Goal: Information Seeking & Learning: Learn about a topic

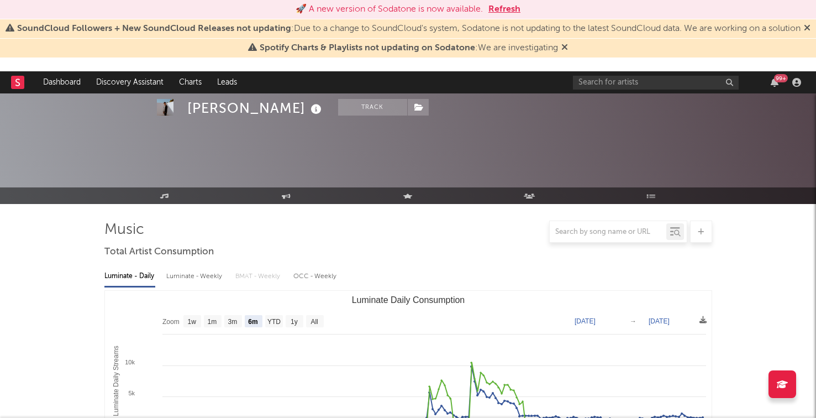
select select "6m"
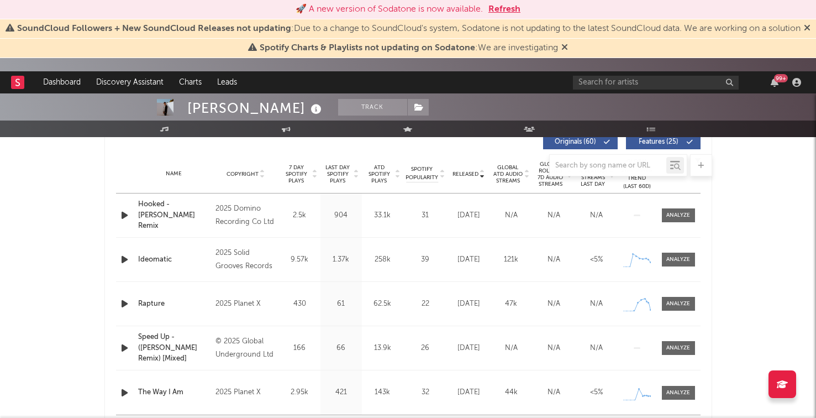
click at [624, 73] on div "99 +" at bounding box center [689, 82] width 232 height 22
click at [620, 91] on div "99 +" at bounding box center [689, 82] width 232 height 22
click at [621, 89] on div "99 +" at bounding box center [689, 82] width 232 height 22
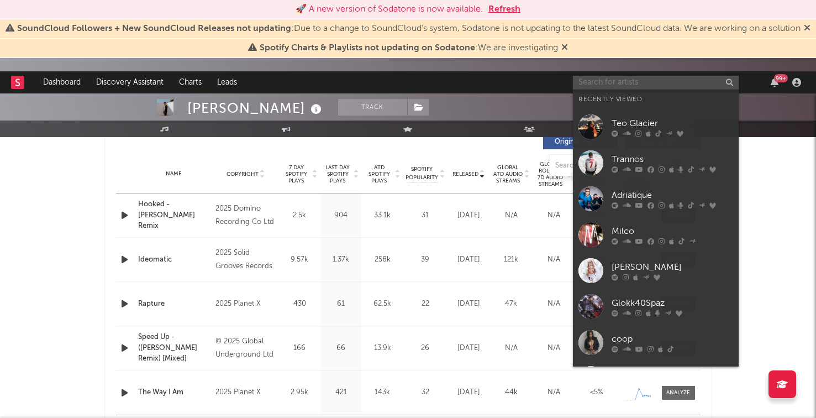
click at [622, 89] on input "text" at bounding box center [656, 83] width 166 height 14
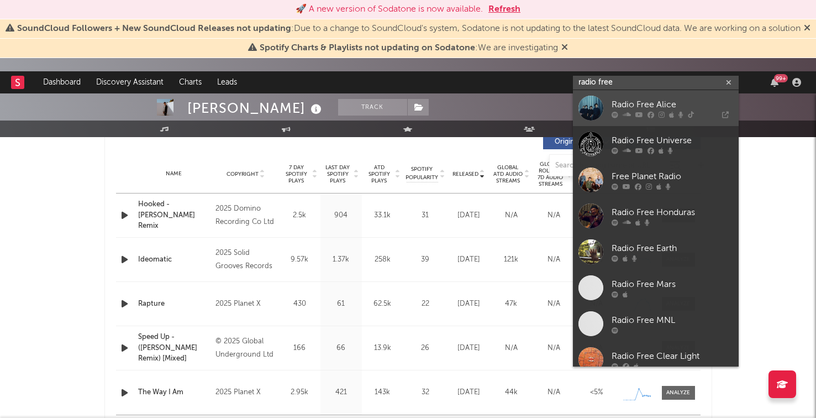
type input "radio free"
click at [622, 108] on div "Radio Free Alice" at bounding box center [673, 104] width 122 height 13
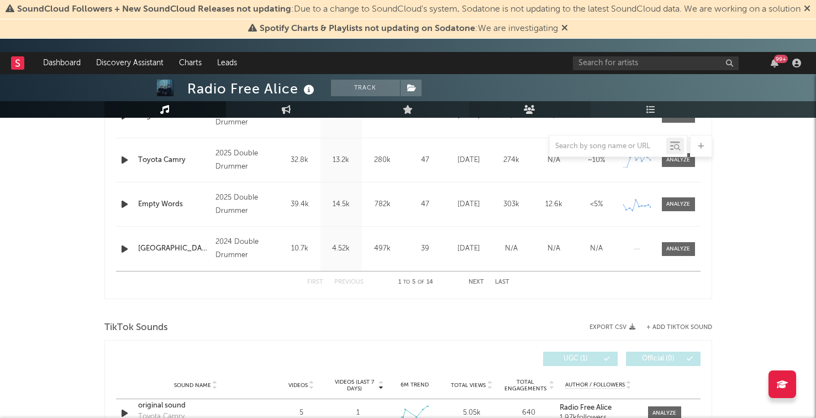
select select "6m"
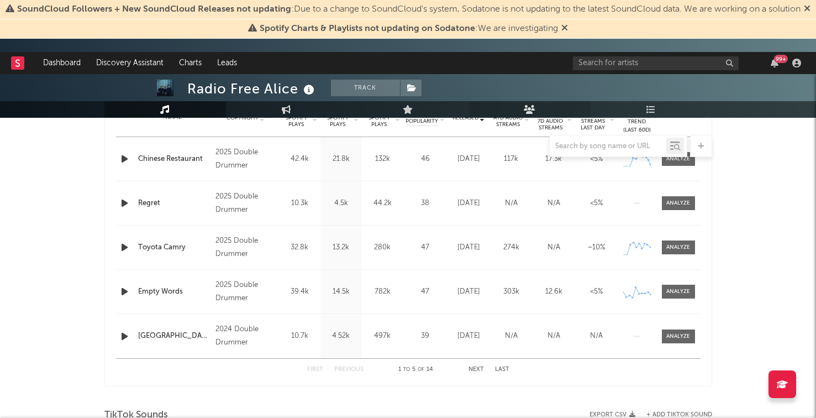
scroll to position [554, 0]
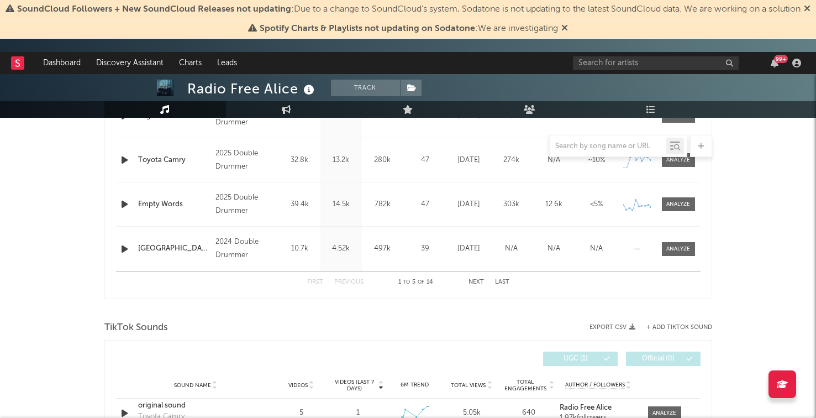
click at [473, 280] on button "Next" at bounding box center [475, 282] width 15 height 6
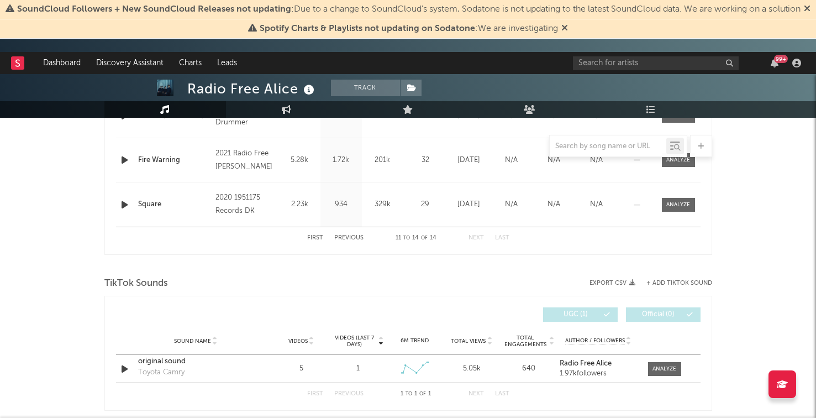
click at [357, 236] on button "Previous" at bounding box center [348, 238] width 29 height 6
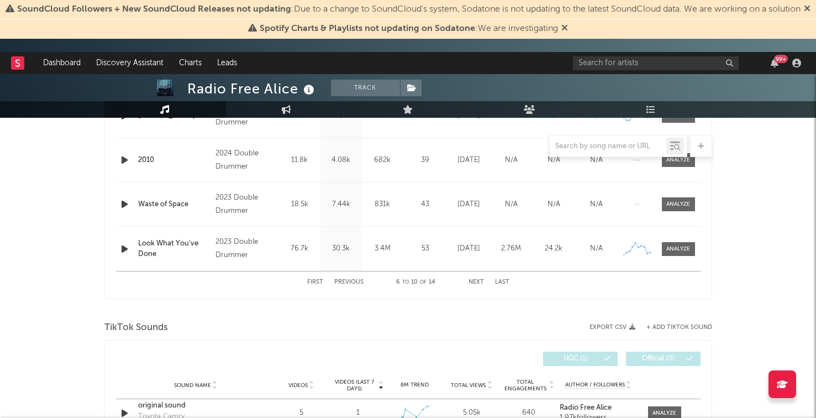
click at [357, 236] on div "Last Day Spotify Plays 30.3k" at bounding box center [340, 248] width 41 height 44
click at [351, 282] on button "Previous" at bounding box center [348, 282] width 29 height 6
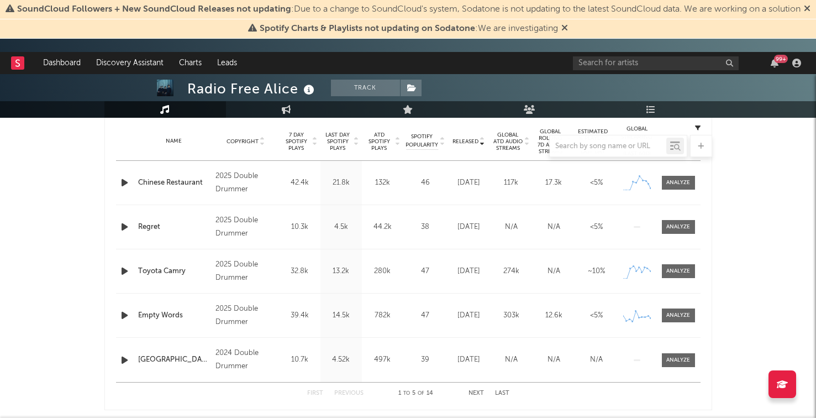
scroll to position [443, 0]
click at [126, 183] on icon "button" at bounding box center [125, 183] width 12 height 14
click at [124, 268] on icon "button" at bounding box center [125, 271] width 12 height 14
click at [124, 268] on icon "button" at bounding box center [124, 271] width 10 height 14
click at [125, 317] on icon "button" at bounding box center [125, 315] width 12 height 14
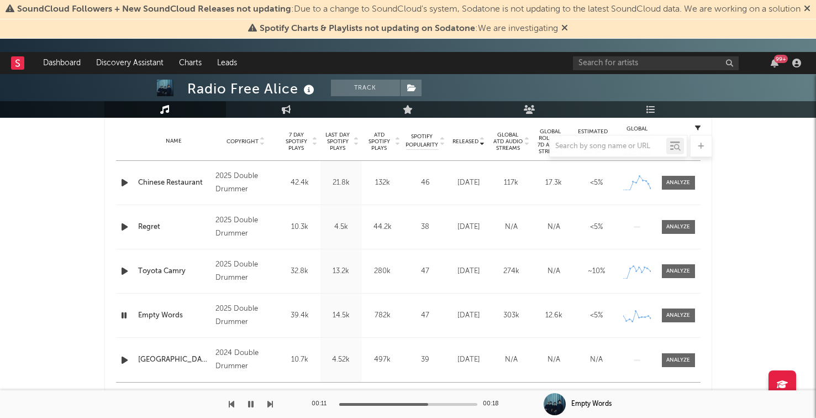
click at [125, 313] on icon "button" at bounding box center [124, 315] width 10 height 14
click at [123, 273] on icon "button" at bounding box center [125, 271] width 12 height 14
click at [123, 273] on icon "button" at bounding box center [124, 271] width 10 height 14
click at [122, 228] on icon "button" at bounding box center [125, 227] width 12 height 14
click at [125, 225] on icon "button" at bounding box center [124, 227] width 10 height 14
